Goal: Transaction & Acquisition: Book appointment/travel/reservation

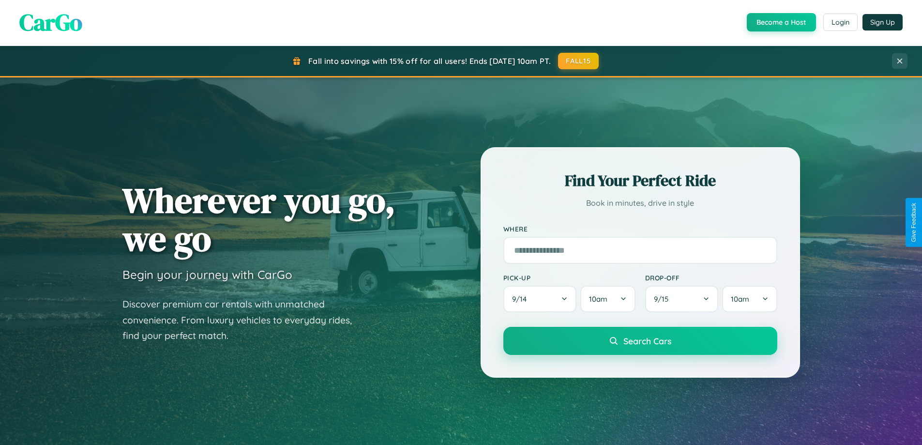
scroll to position [666, 0]
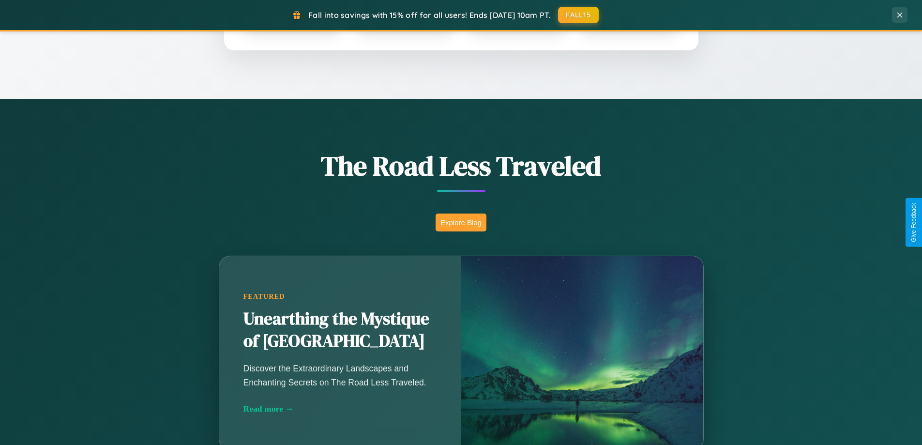
click at [461, 222] on button "Explore Blog" at bounding box center [461, 222] width 51 height 18
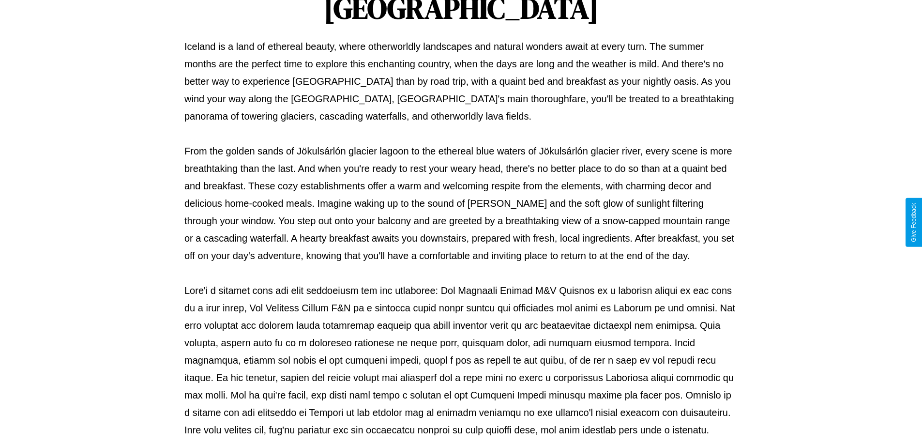
scroll to position [313, 0]
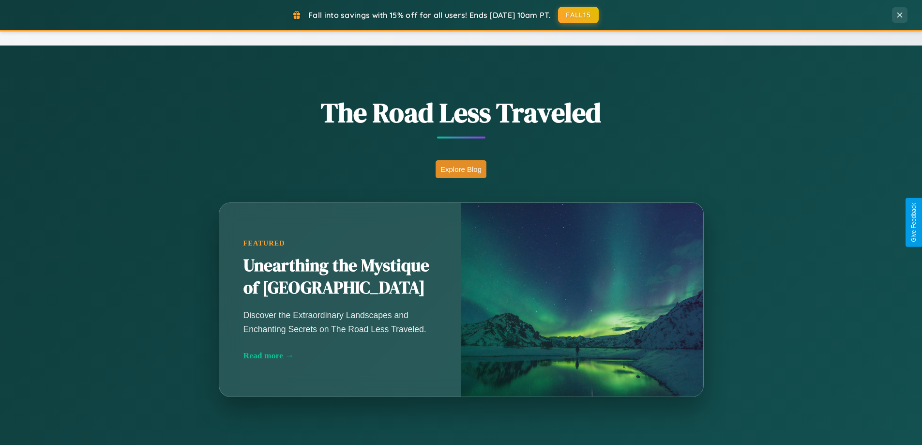
scroll to position [666, 0]
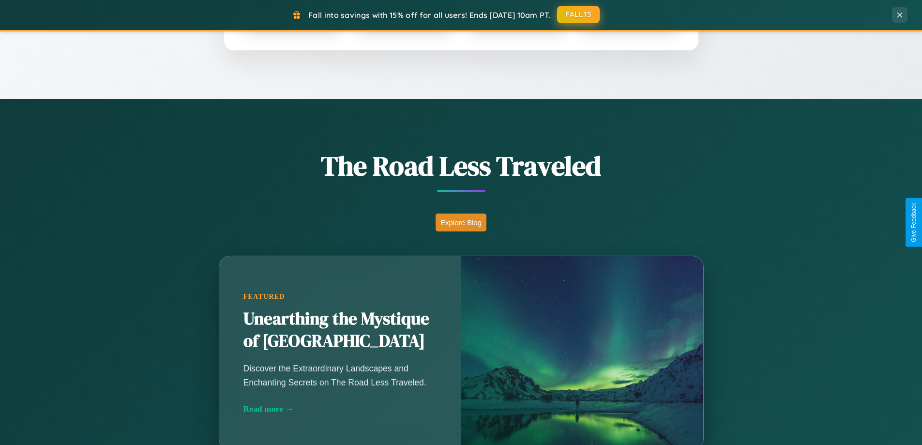
click at [579, 15] on button "FALL15" at bounding box center [578, 14] width 43 height 17
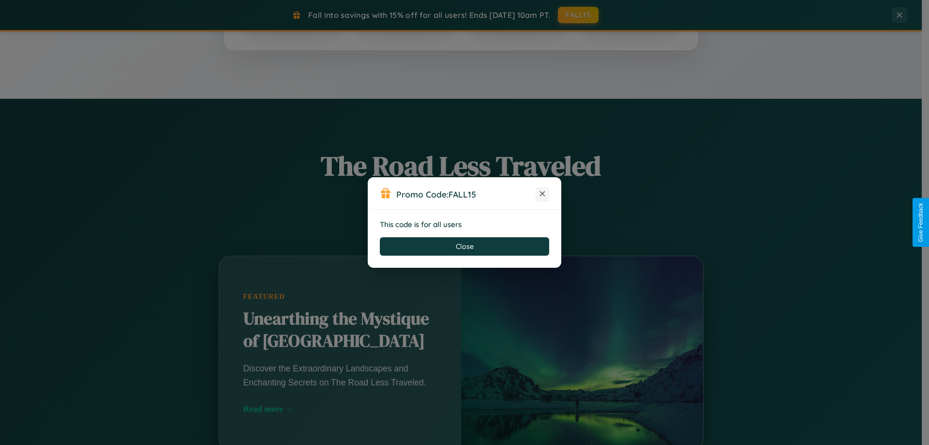
click at [543, 194] on icon at bounding box center [543, 194] width 10 height 10
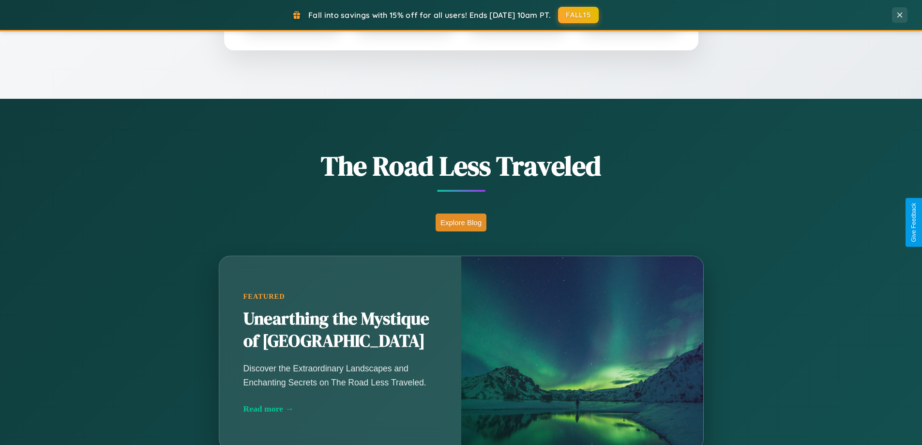
scroll to position [0, 0]
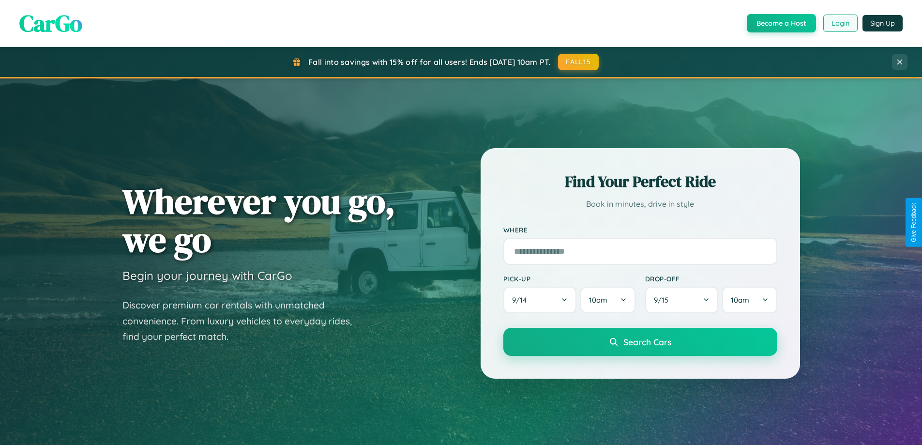
click at [840, 23] on button "Login" at bounding box center [840, 23] width 34 height 17
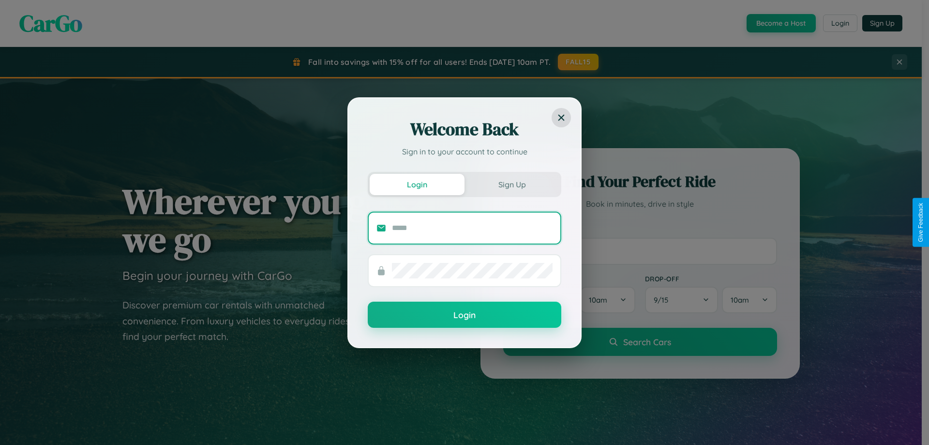
click at [472, 227] on input "text" at bounding box center [472, 227] width 161 height 15
type input "**********"
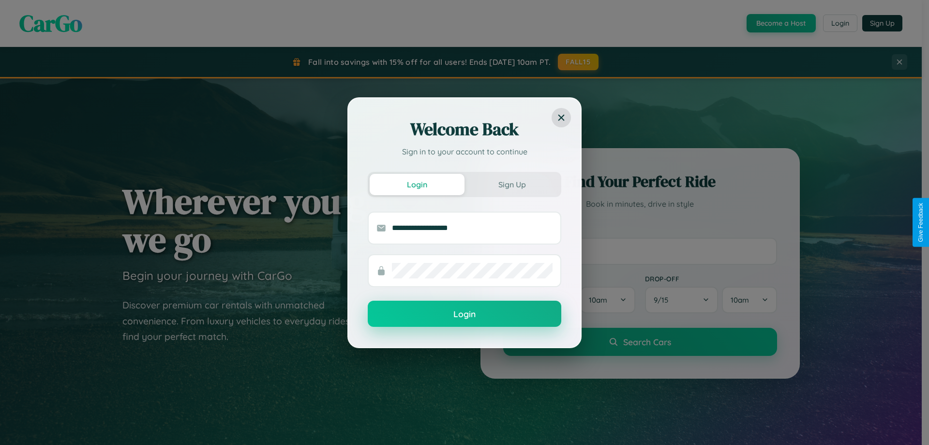
click at [465, 314] on button "Login" at bounding box center [465, 314] width 194 height 26
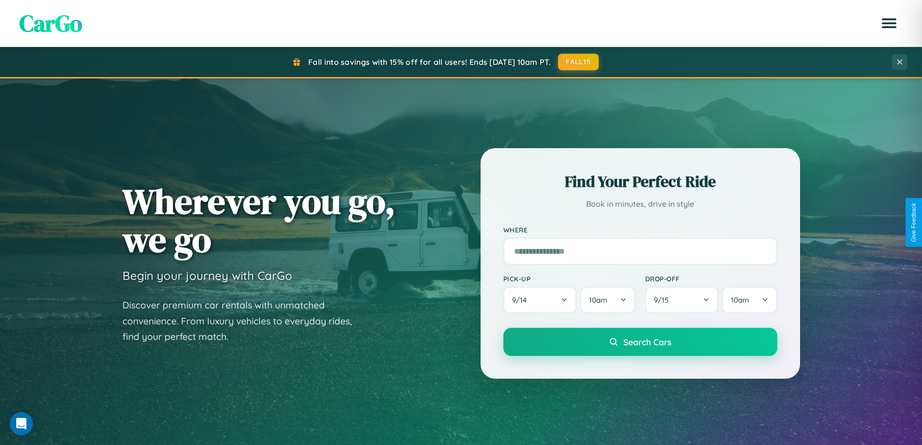
scroll to position [417, 0]
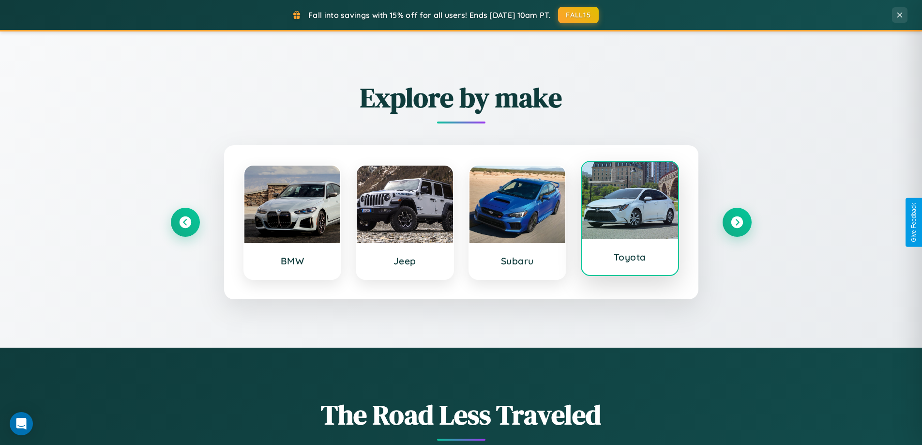
click at [630, 221] on div at bounding box center [630, 200] width 96 height 77
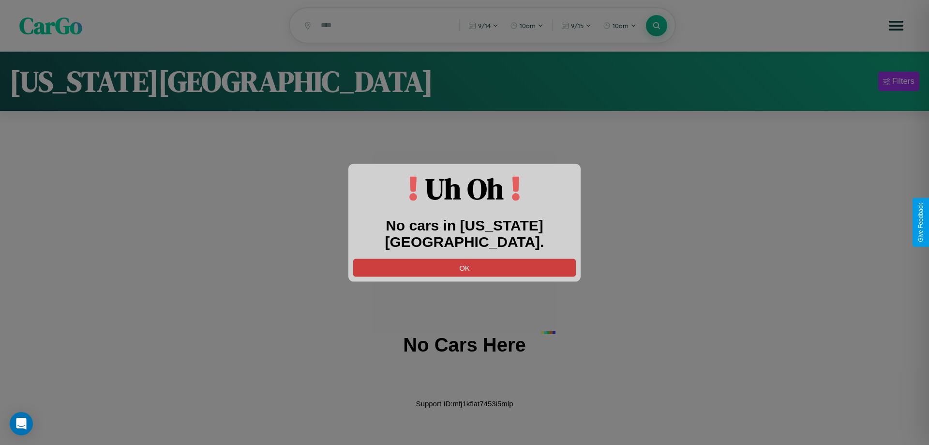
click at [465, 258] on button "OK" at bounding box center [464, 267] width 223 height 18
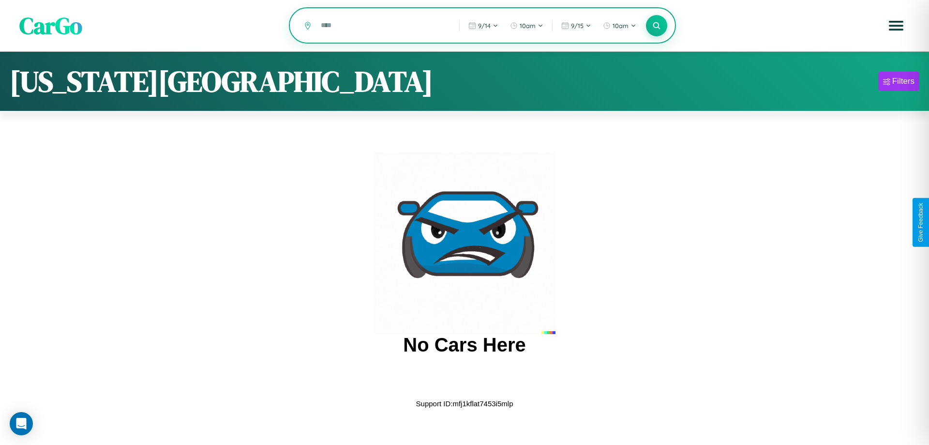
click at [383, 26] on input "text" at bounding box center [383, 25] width 134 height 17
type input "*"
click at [657, 26] on icon at bounding box center [656, 25] width 9 height 9
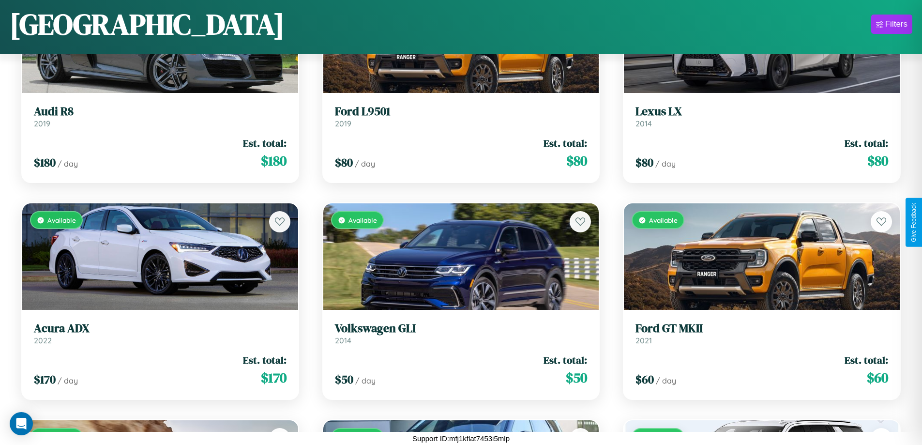
scroll to position [2737, 0]
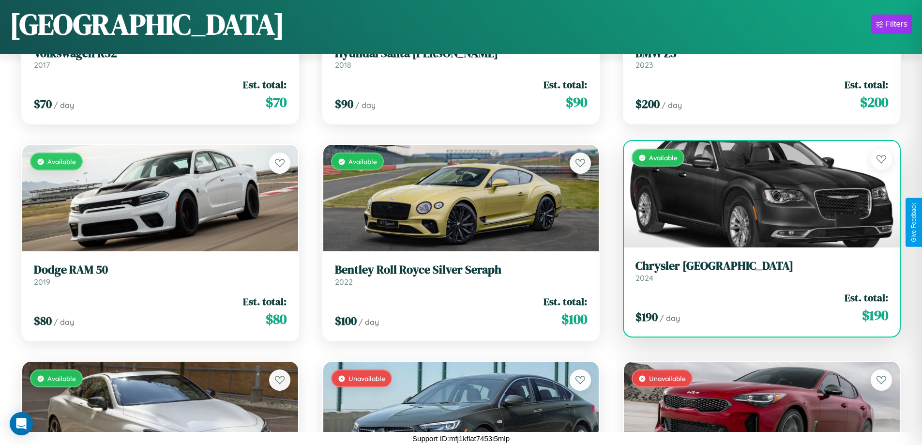
click at [756, 271] on h3 "[GEOGRAPHIC_DATA]" at bounding box center [761, 266] width 253 height 14
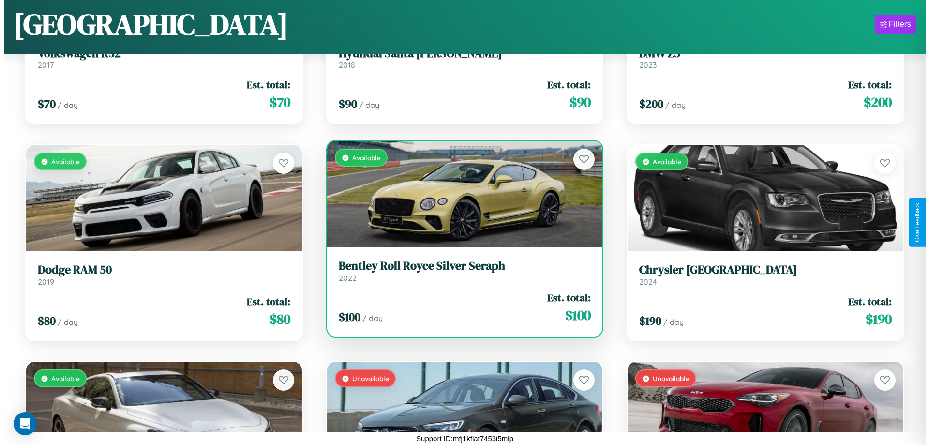
scroll to position [0, 0]
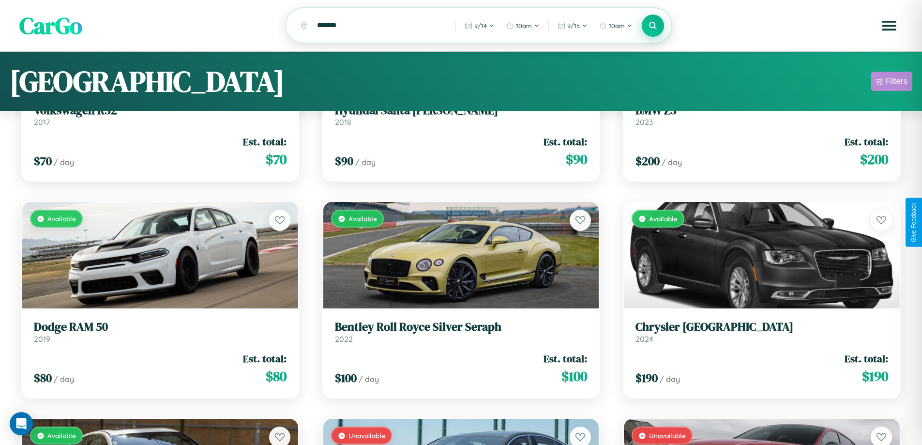
click at [892, 83] on div "Filters" at bounding box center [896, 81] width 22 height 10
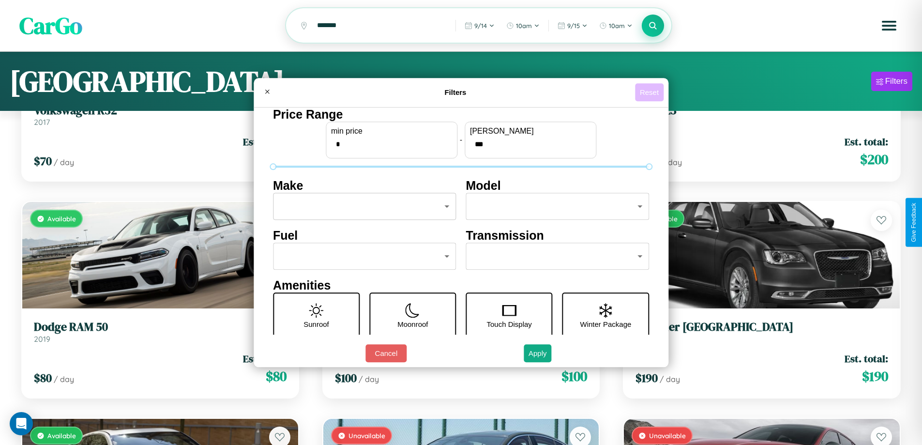
click at [650, 92] on button "Reset" at bounding box center [649, 92] width 29 height 18
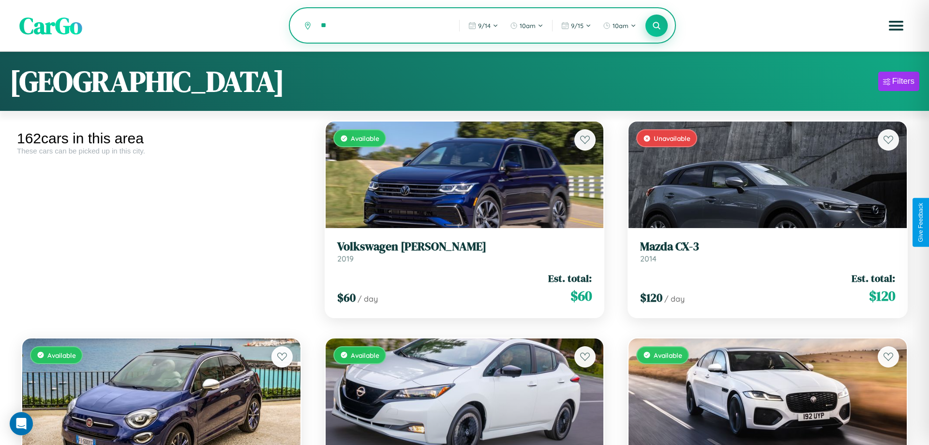
type input "*"
type input "******"
click at [653, 26] on icon at bounding box center [653, 25] width 9 height 9
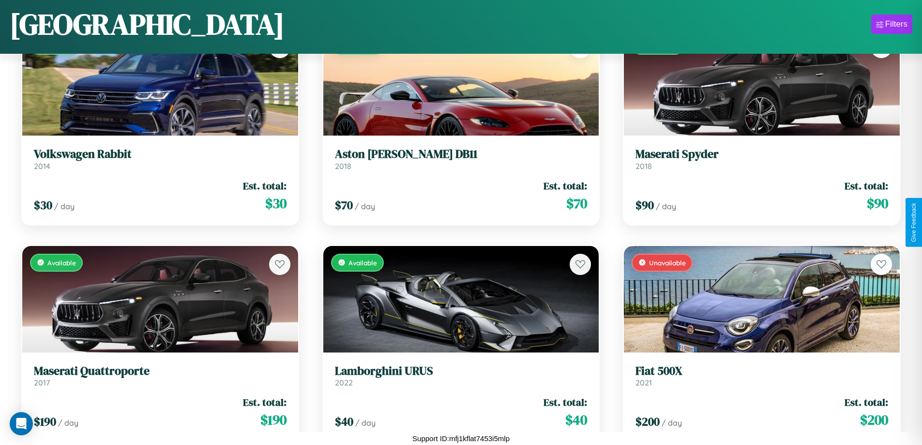
scroll to position [353, 0]
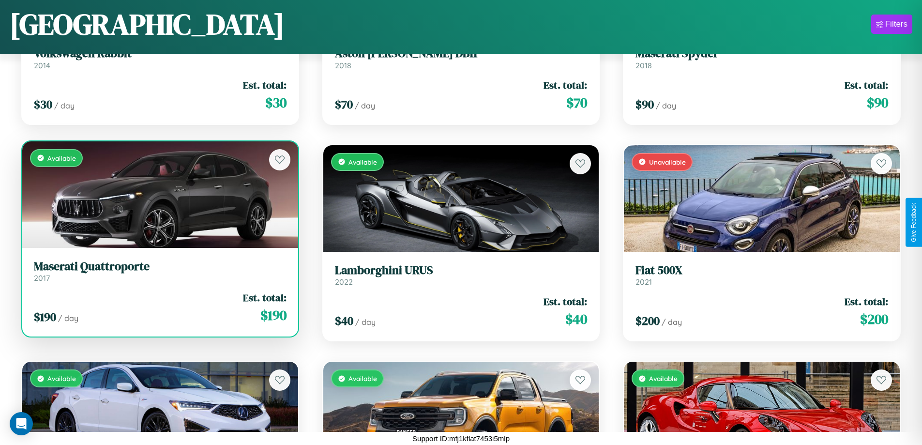
click at [159, 271] on h3 "Maserati Quattroporte" at bounding box center [160, 266] width 253 height 14
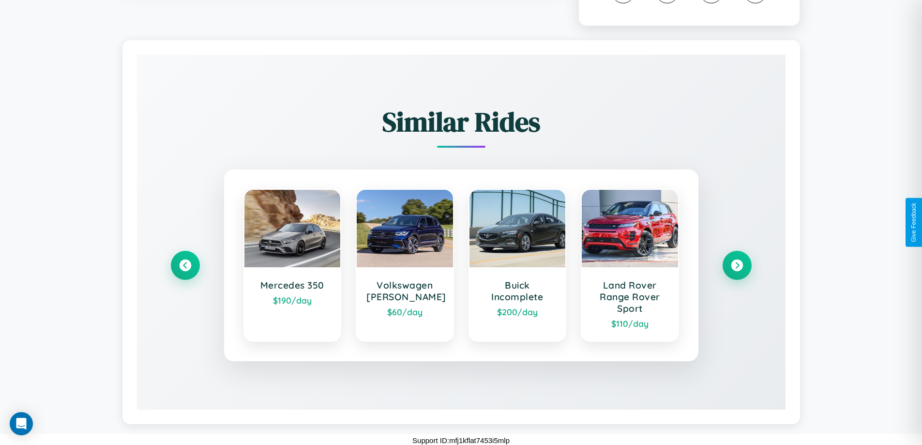
scroll to position [558, 0]
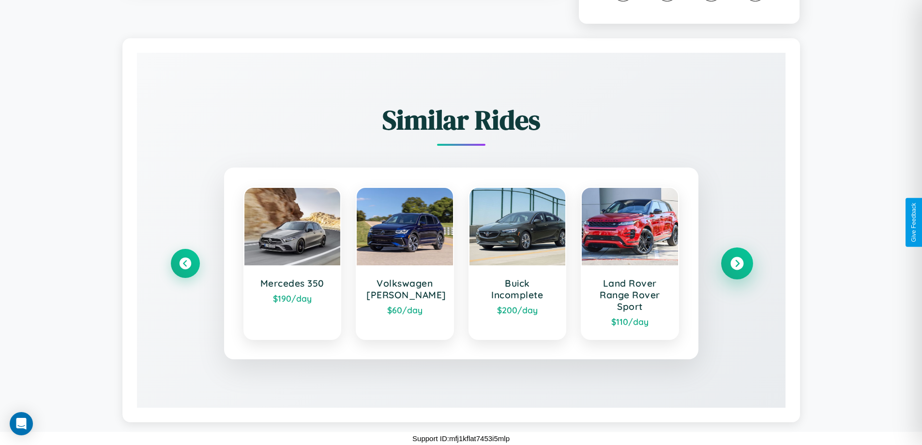
click at [737, 263] on icon at bounding box center [736, 263] width 13 height 13
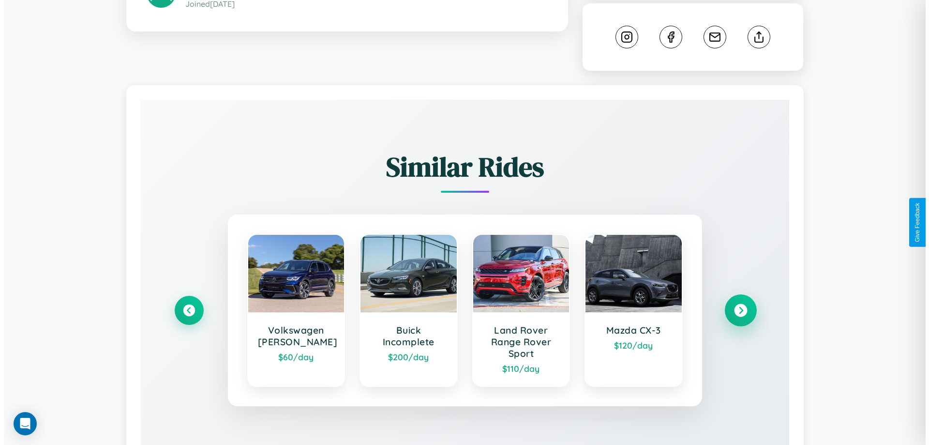
scroll to position [0, 0]
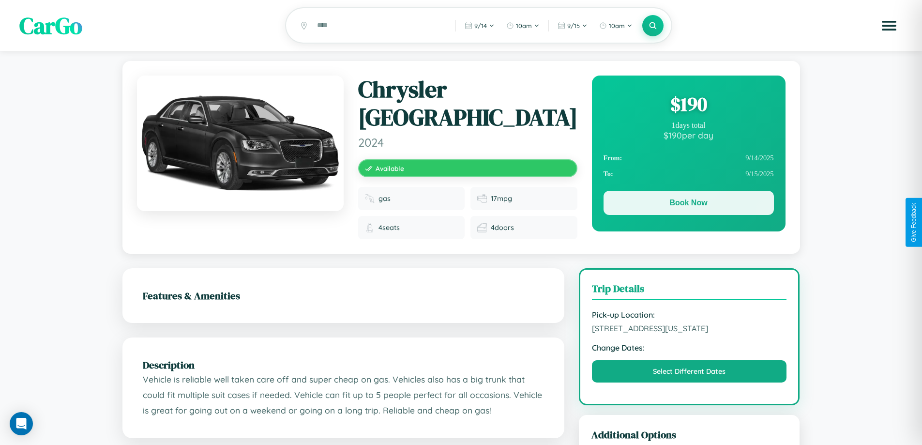
click at [688, 205] on button "Book Now" at bounding box center [689, 203] width 170 height 24
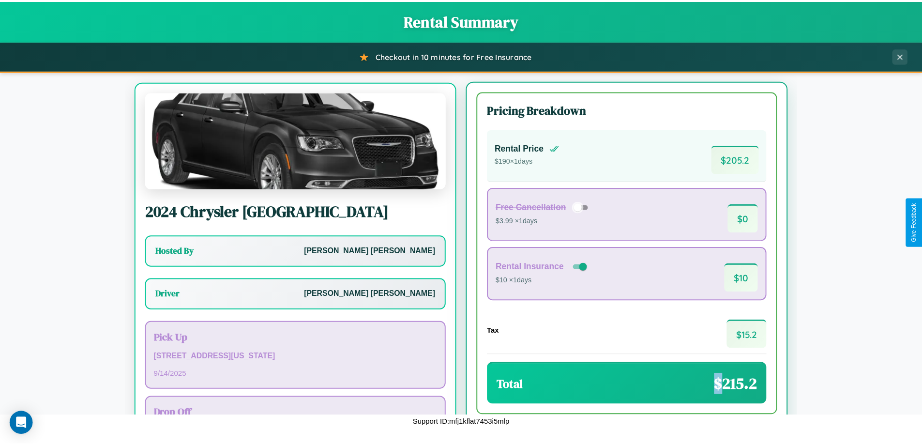
scroll to position [45, 0]
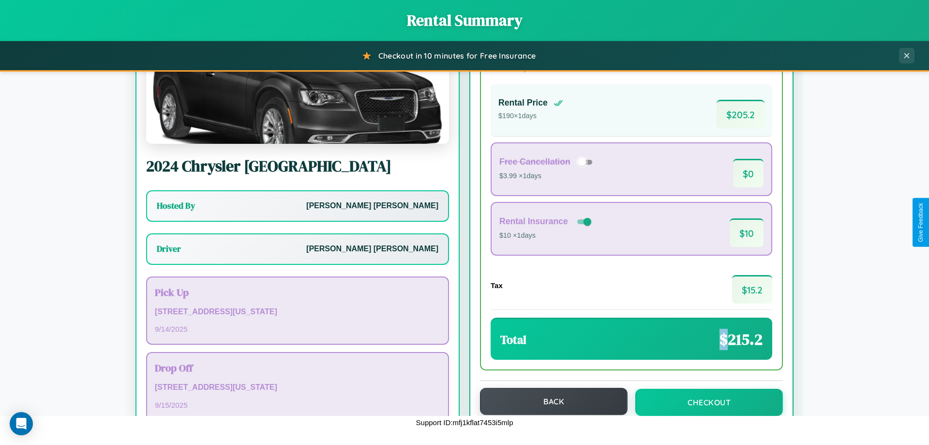
click at [549, 401] on button "Back" at bounding box center [554, 401] width 148 height 27
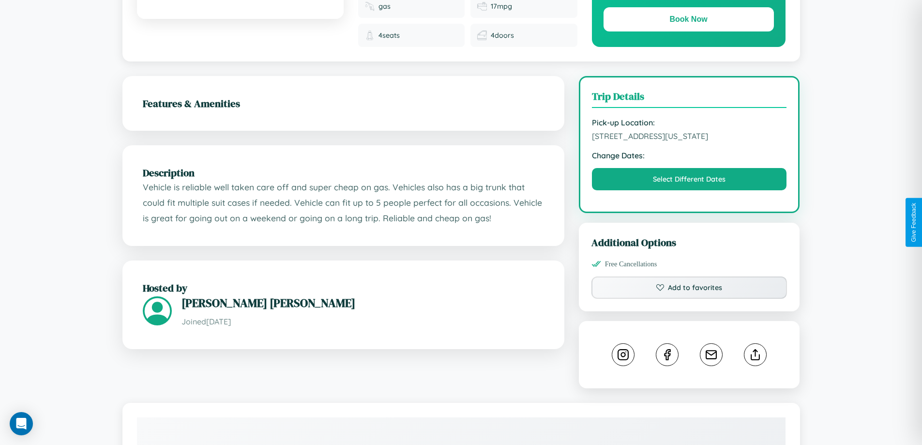
scroll to position [259, 0]
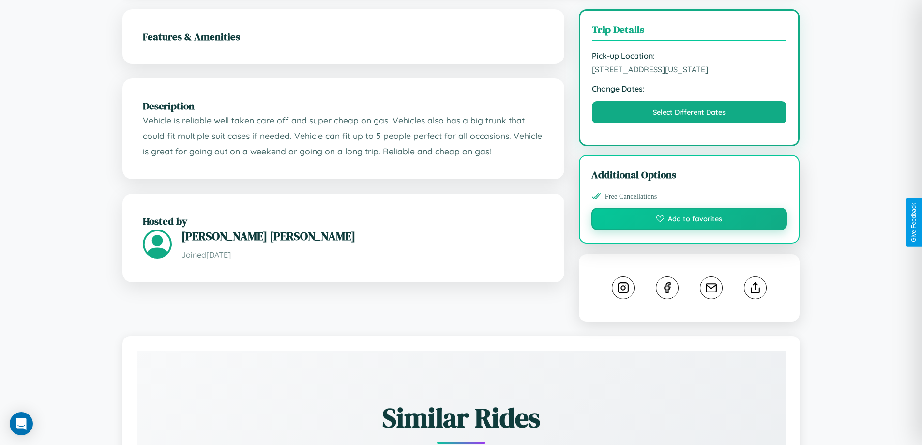
click at [689, 221] on button "Add to favorites" at bounding box center [689, 219] width 196 height 22
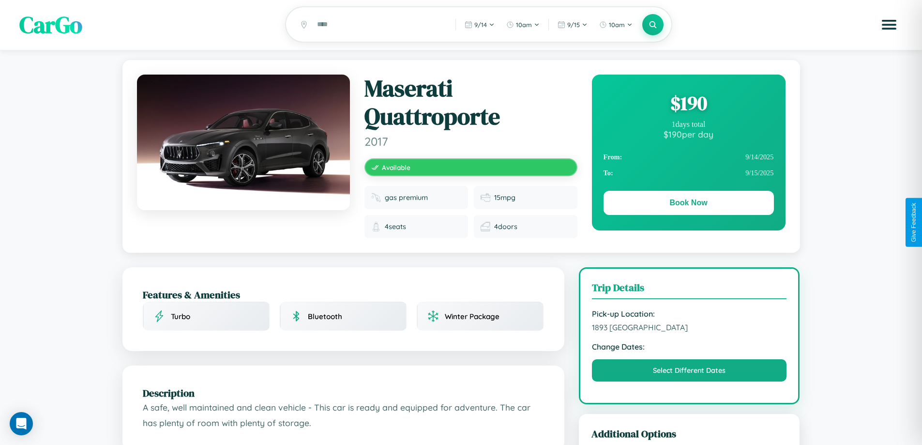
scroll to position [107, 0]
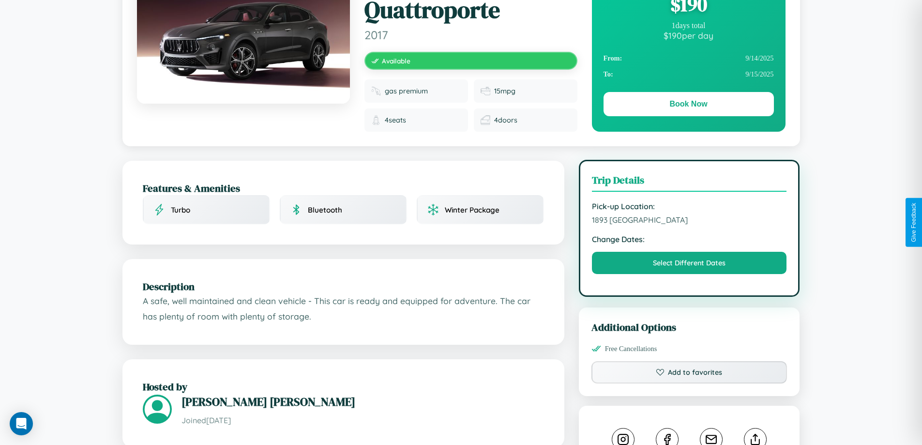
click at [689, 221] on span "1893 First Street Prague 65955 Czech Republic" at bounding box center [689, 220] width 195 height 10
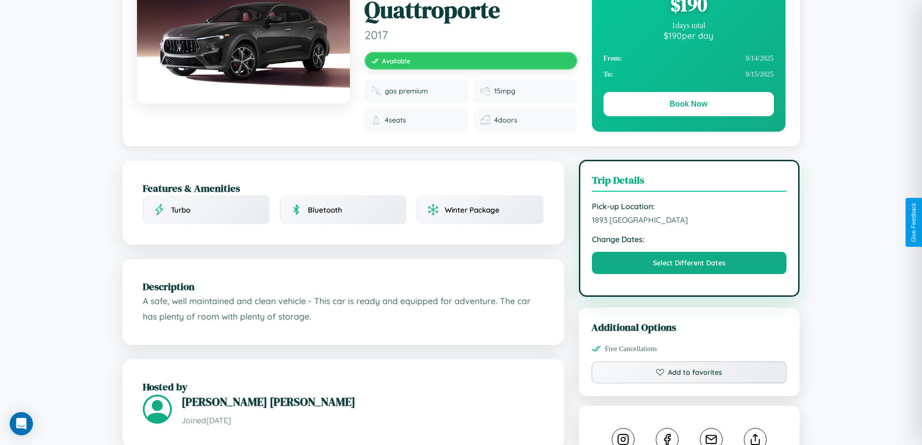
click at [689, 221] on span "1893 First Street Prague 65955 Czech Republic" at bounding box center [689, 220] width 195 height 10
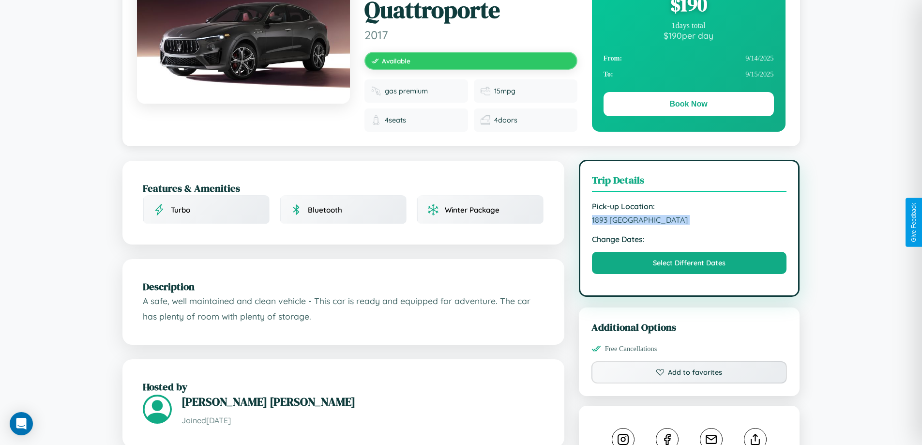
click at [689, 221] on span "1893 First Street Prague 65955 Czech Republic" at bounding box center [689, 220] width 195 height 10
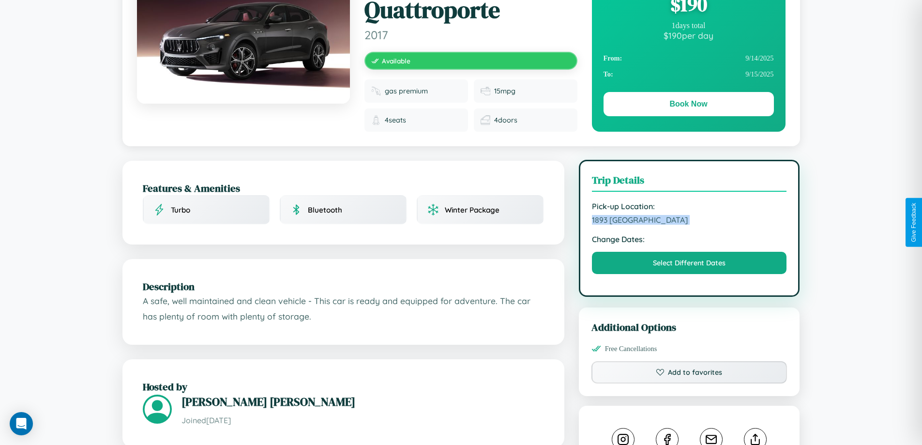
click at [689, 221] on span "1893 First Street Prague 65955 Czech Republic" at bounding box center [689, 220] width 195 height 10
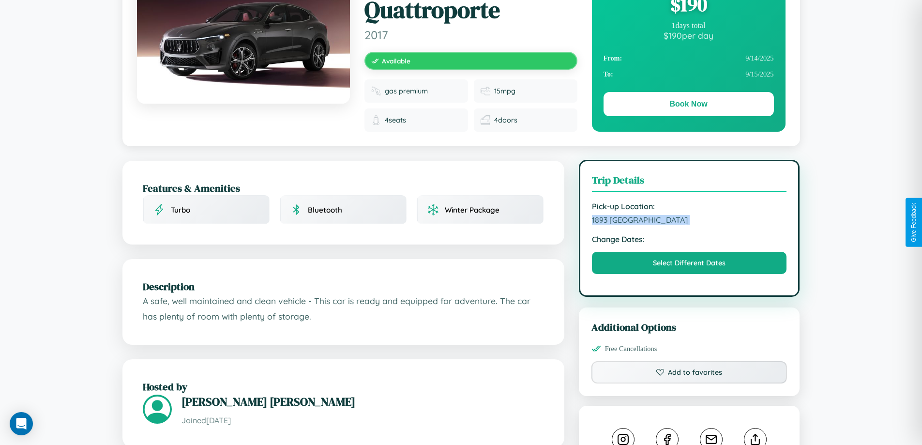
click at [689, 221] on span "1893 First Street Prague 65955 Czech Republic" at bounding box center [689, 220] width 195 height 10
